Goal: Communication & Community: Answer question/provide support

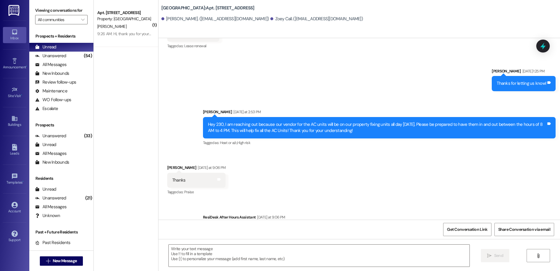
scroll to position [715, 0]
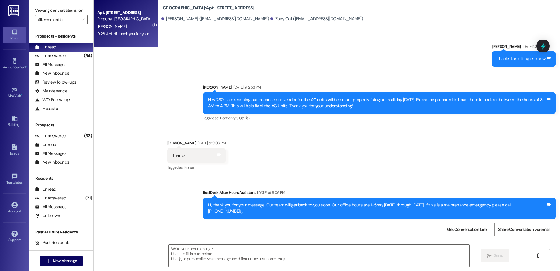
click at [128, 31] on div "9:26 AM: Hi, thank you for your message. Our team will get back to you soon. Ou…" at bounding box center [261, 33] width 328 height 5
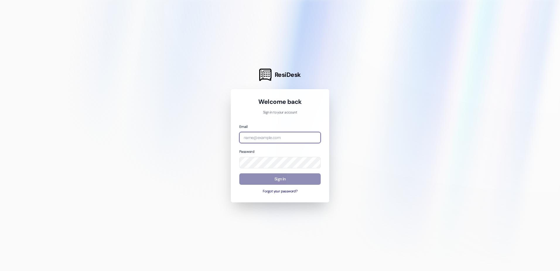
type input "[DOMAIN_NAME][EMAIL_ADDRESS][DOMAIN_NAME]"
click at [285, 179] on button "Sign In" at bounding box center [279, 178] width 81 height 11
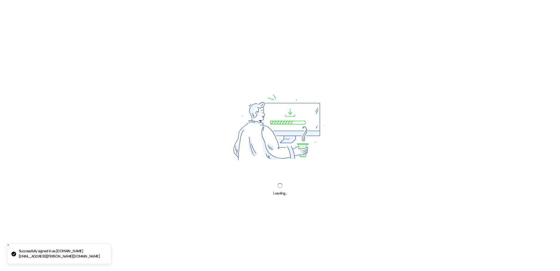
click at [282, 177] on div "Loading..." at bounding box center [280, 135] width 560 height 271
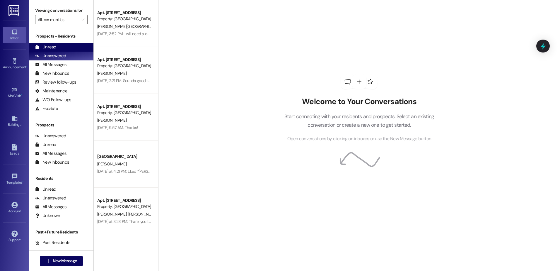
click at [70, 43] on div "Unread (0)" at bounding box center [61, 47] width 64 height 9
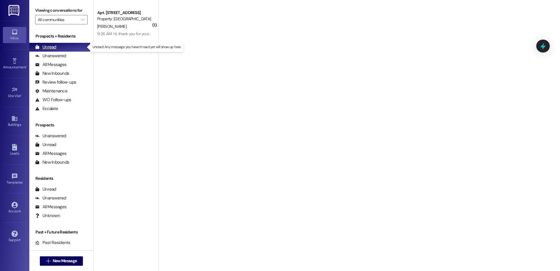
click at [68, 48] on div "Unread (0)" at bounding box center [61, 47] width 64 height 9
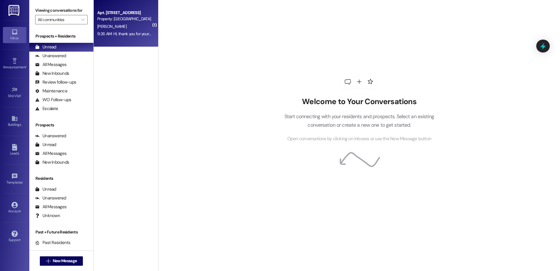
click at [118, 27] on div "[PERSON_NAME]" at bounding box center [124, 26] width 55 height 7
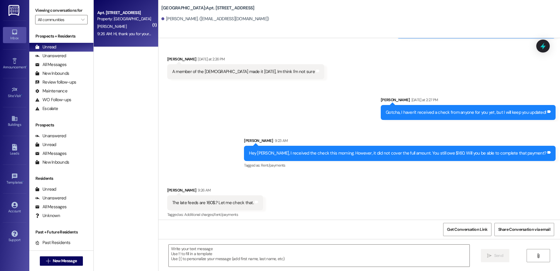
scroll to position [436, 0]
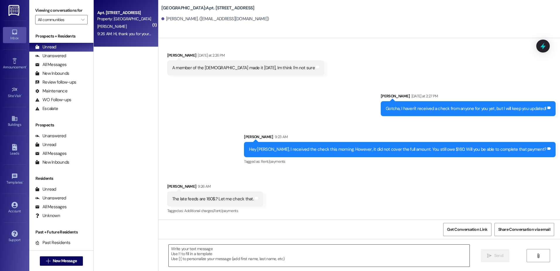
click at [206, 251] on textarea at bounding box center [319, 255] width 300 height 22
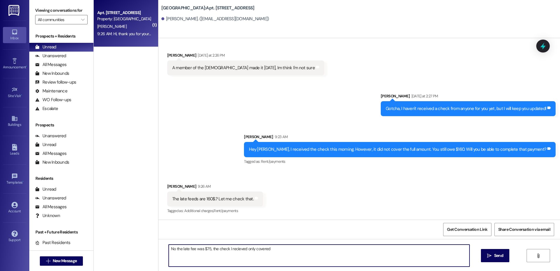
click at [279, 250] on textarea "No the late fee was $75, the check I recieved only covered" at bounding box center [319, 255] width 300 height 22
click at [310, 250] on textarea "No the late fee was $75, the check I received only covered the base rent" at bounding box center [319, 255] width 300 height 22
type textarea "No the late fee was $75, the check I received only covered the base rent."
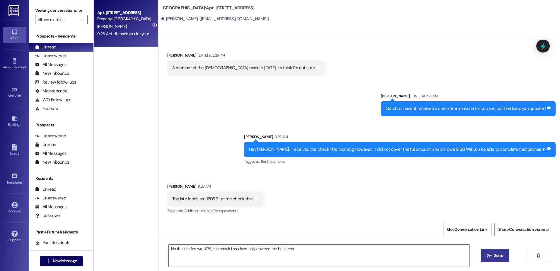
click at [497, 257] on span "Send" at bounding box center [498, 255] width 9 height 6
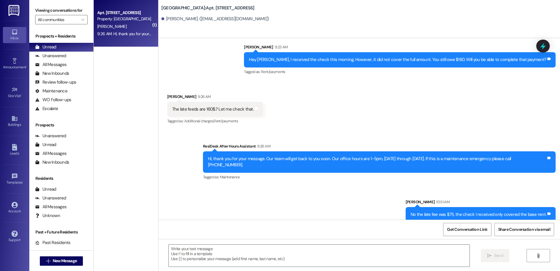
scroll to position [527, 0]
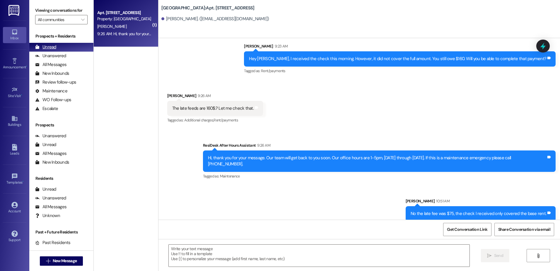
click at [49, 54] on div "Unanswered" at bounding box center [50, 56] width 31 height 6
click at [53, 44] on div "Unread (0)" at bounding box center [61, 47] width 64 height 9
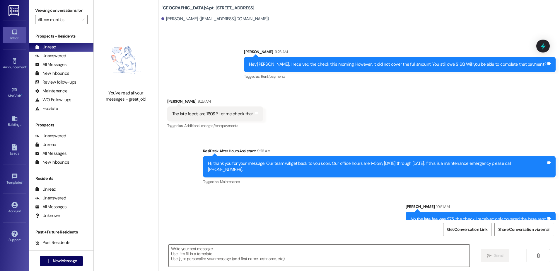
scroll to position [535, 0]
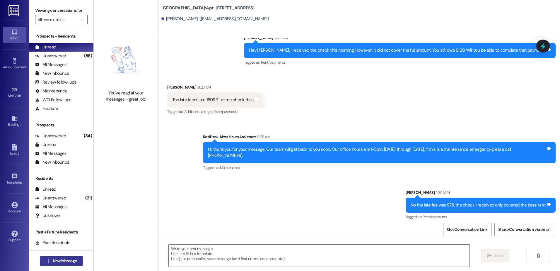
click at [54, 260] on span "New Message" at bounding box center [65, 260] width 24 height 6
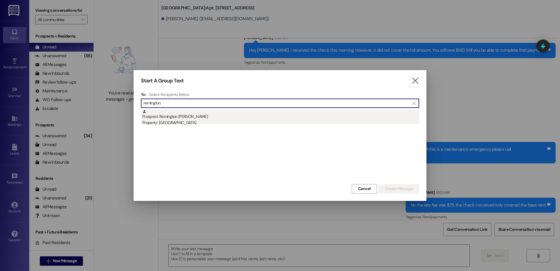
type input "remington"
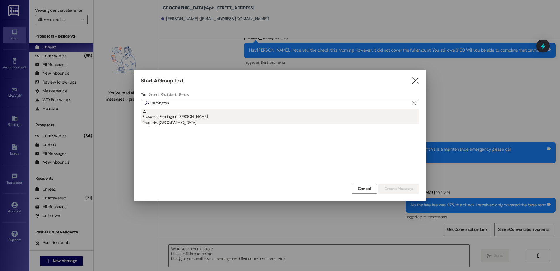
click at [216, 124] on div "Property: [GEOGRAPHIC_DATA]" at bounding box center [280, 122] width 277 height 6
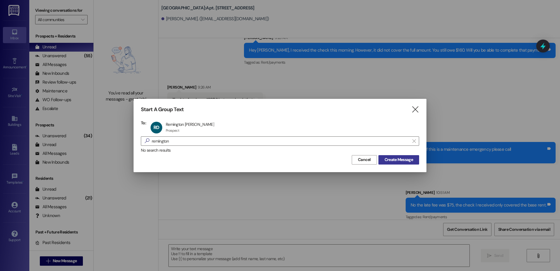
click at [403, 164] on button "Create Message" at bounding box center [398, 159] width 41 height 9
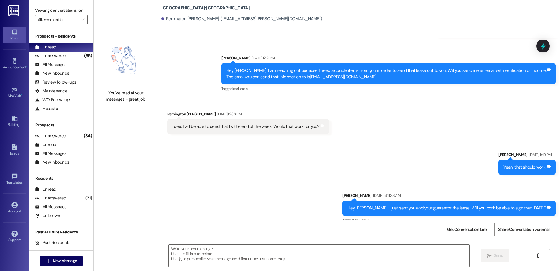
scroll to position [616, 0]
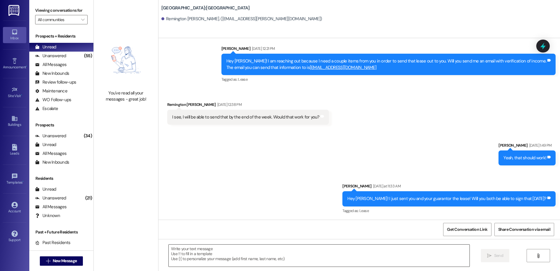
click at [196, 256] on textarea at bounding box center [319, 255] width 300 height 22
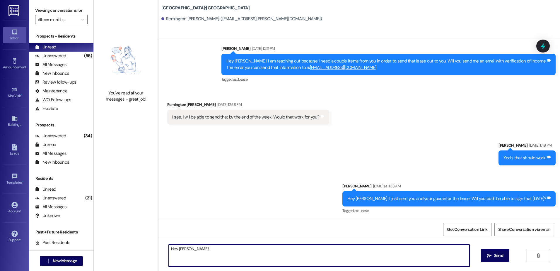
click at [201, 245] on textarea "Hey Remington!" at bounding box center [319, 255] width 300 height 22
click at [443, 247] on textarea "Hey Remington! I was made aware of a glitch our system had, so I had to resend …" at bounding box center [319, 255] width 300 height 22
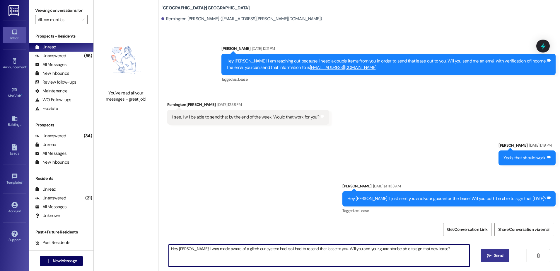
type textarea "Hey Remington! I was made aware of a glitch our system had, so I had to resend …"
click at [498, 254] on span "Send" at bounding box center [498, 255] width 9 height 6
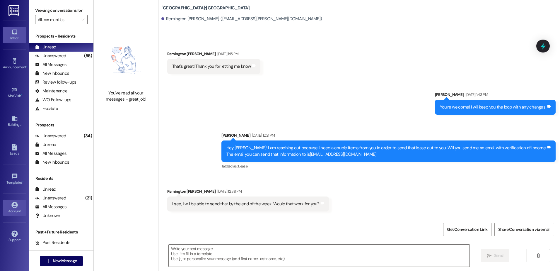
scroll to position [525, 0]
